Goal: Task Accomplishment & Management: Manage account settings

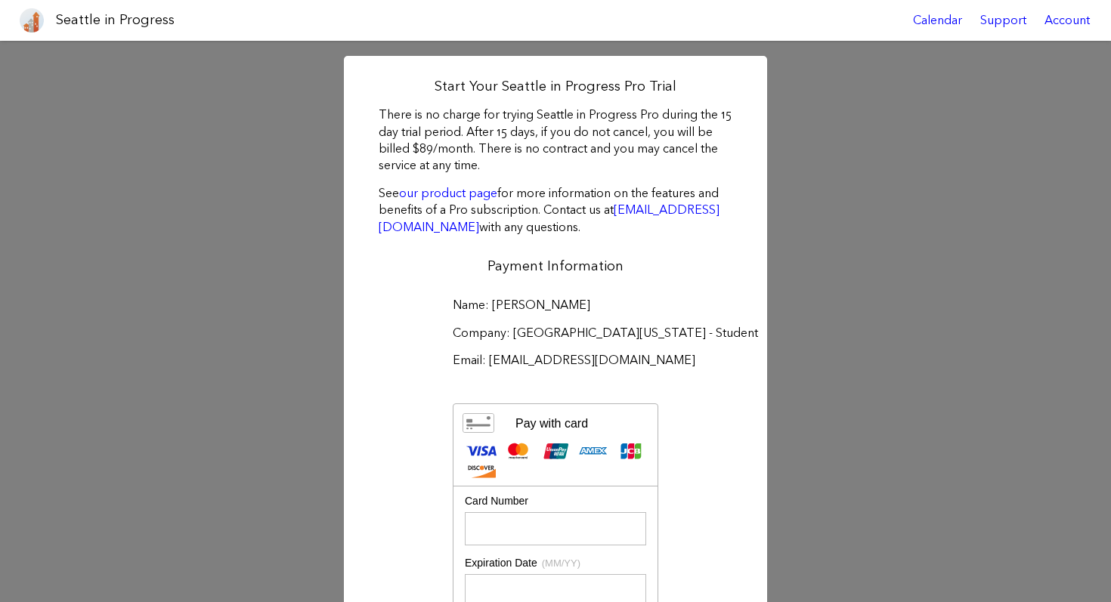
click at [32, 29] on img at bounding box center [32, 20] width 24 height 24
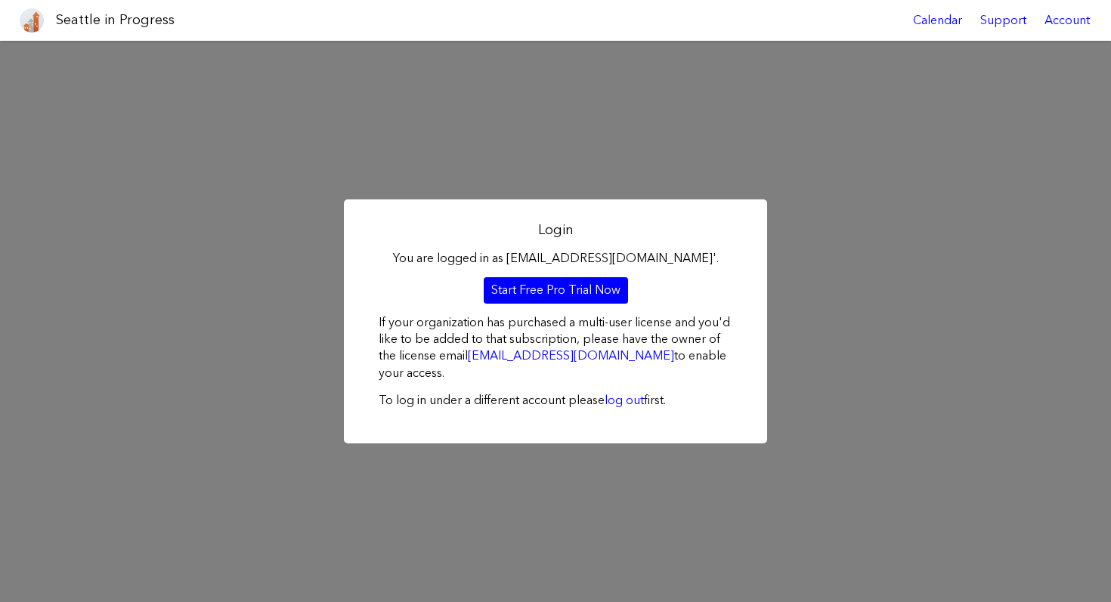
click at [119, 17] on h1 "Seattle in Progress" at bounding box center [115, 20] width 119 height 19
click at [32, 25] on img at bounding box center [32, 20] width 24 height 24
